Goal: Information Seeking & Learning: Find specific page/section

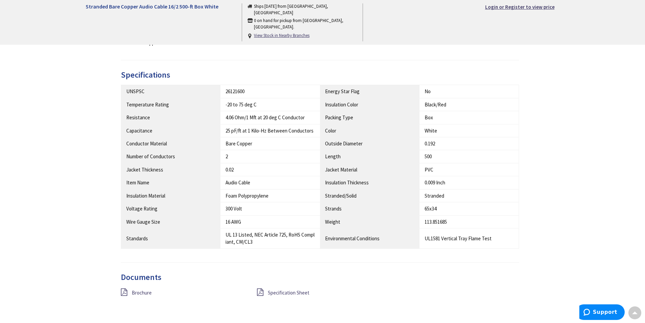
scroll to position [339, 0]
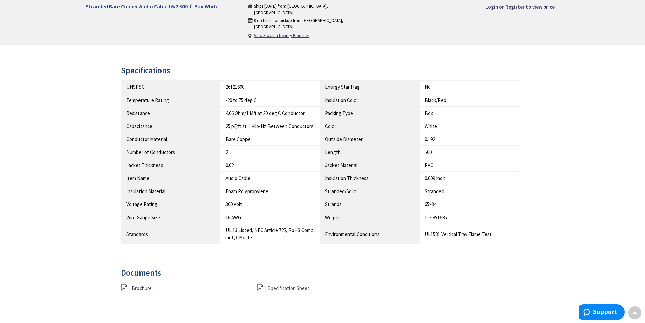
click at [283, 286] on span "Specification Sheet" at bounding box center [289, 288] width 42 height 6
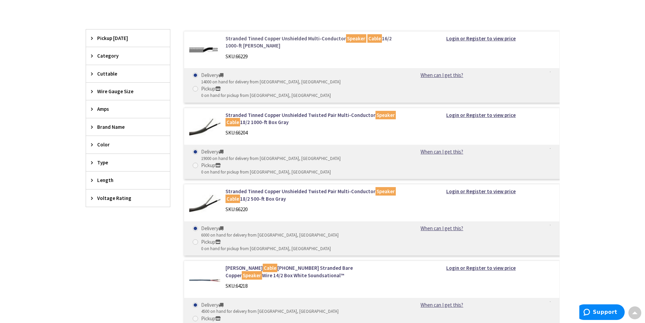
click at [279, 38] on link "Stranded Tinned Copper Unshielded Multi-Conductor Speaker Cable 16/2 1000-ft Re…" at bounding box center [311, 42] width 172 height 15
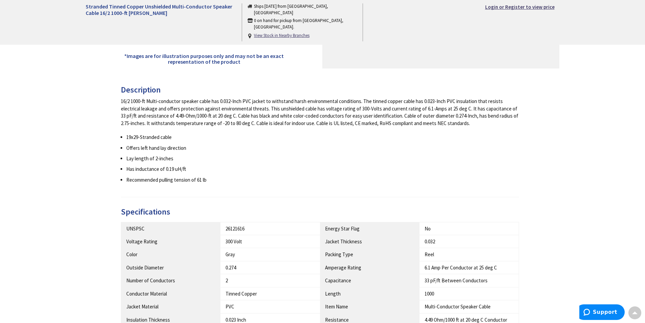
scroll to position [339, 0]
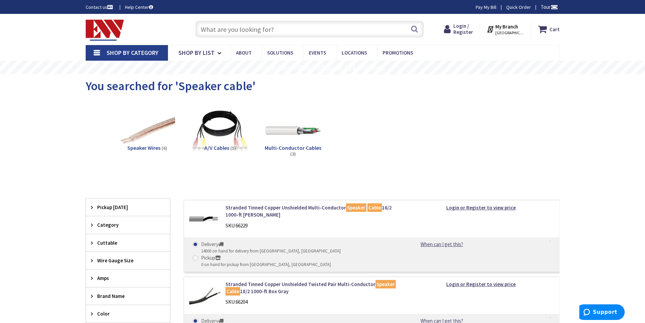
click at [221, 25] on input "text" at bounding box center [309, 29] width 228 height 17
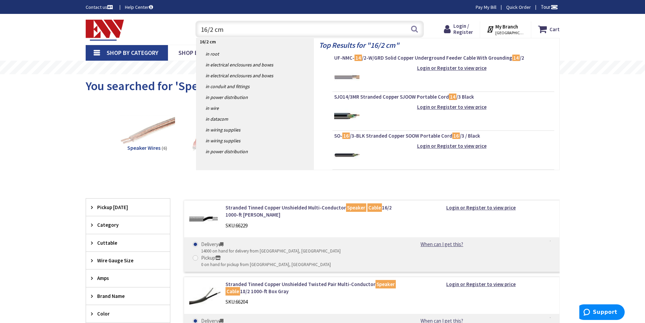
type input "16/2 cmp"
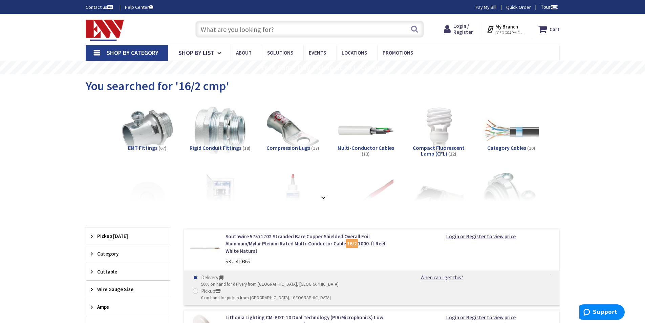
click at [248, 29] on input "text" at bounding box center [309, 29] width 228 height 17
paste input "88-SUPER-1-1/2X44FT"
type input "88-SUPER-1-1/2X44FT"
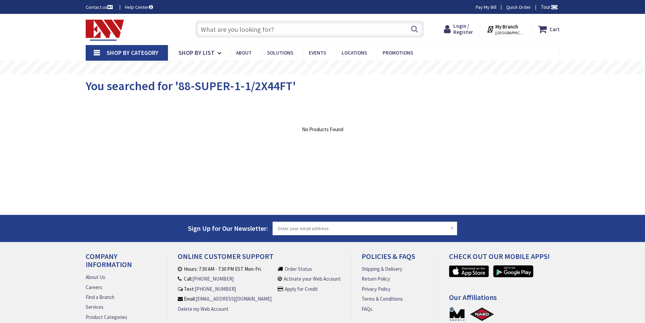
click at [285, 27] on input "text" at bounding box center [309, 29] width 228 height 17
paste input "88-SUPER-1-1/2X44FT"
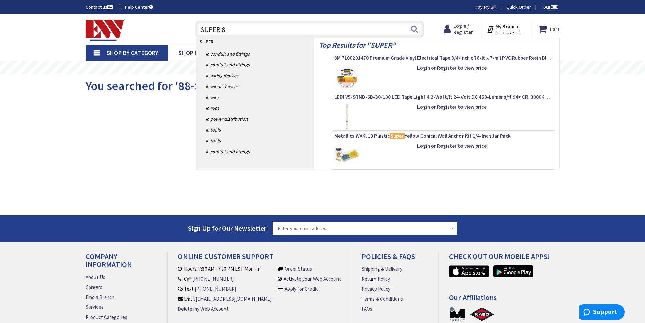
type input "SUPER 88"
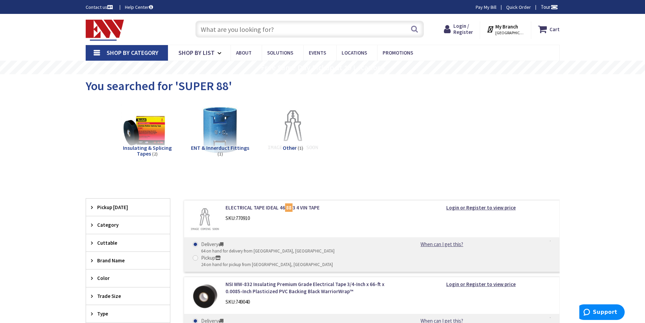
click at [283, 26] on input "text" at bounding box center [309, 29] width 228 height 17
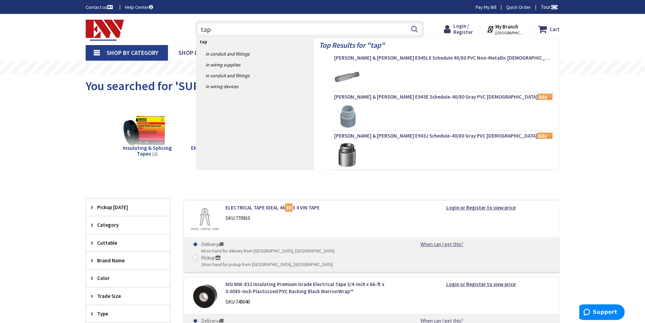
type input "tape"
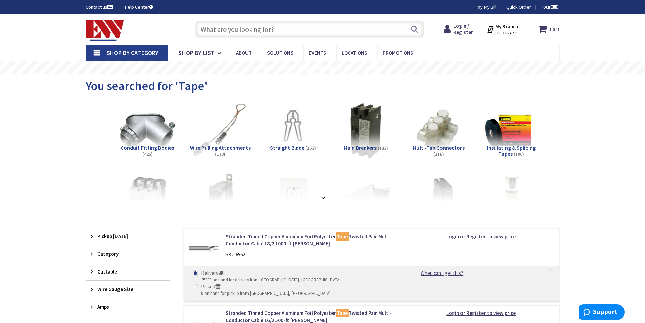
click at [514, 129] on img at bounding box center [510, 130] width 61 height 61
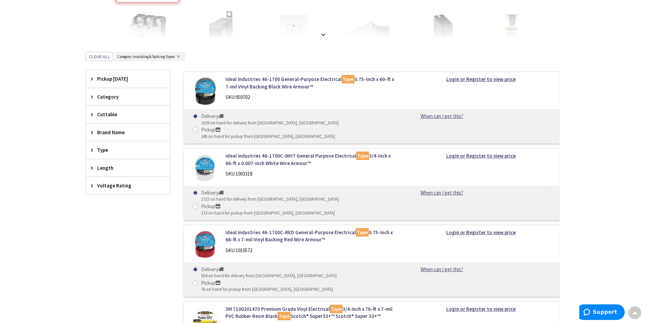
scroll to position [102, 0]
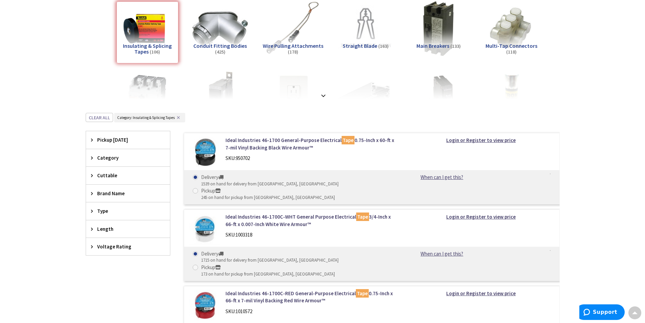
click at [104, 227] on span "Length" at bounding box center [124, 228] width 55 height 7
click at [111, 193] on span "Brand Name" at bounding box center [124, 193] width 55 height 7
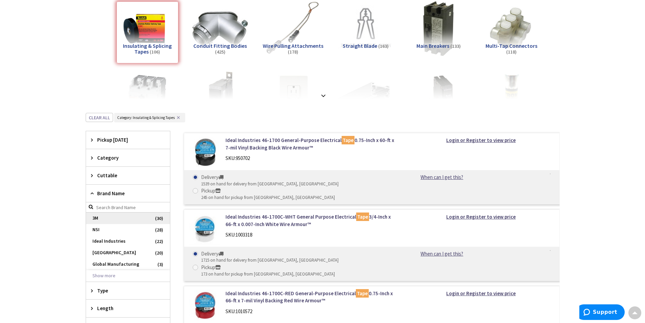
click at [106, 218] on span "3M" at bounding box center [128, 218] width 84 height 12
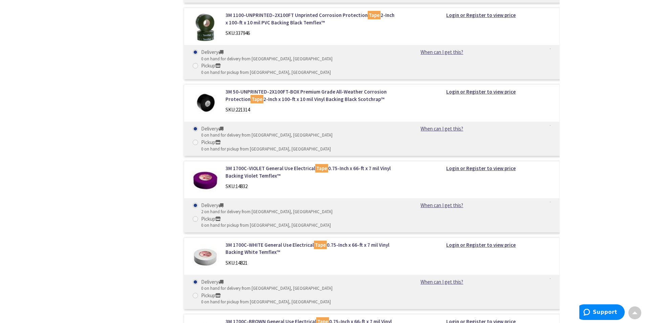
scroll to position [1569, 0]
